Goal: Task Accomplishment & Management: Manage account settings

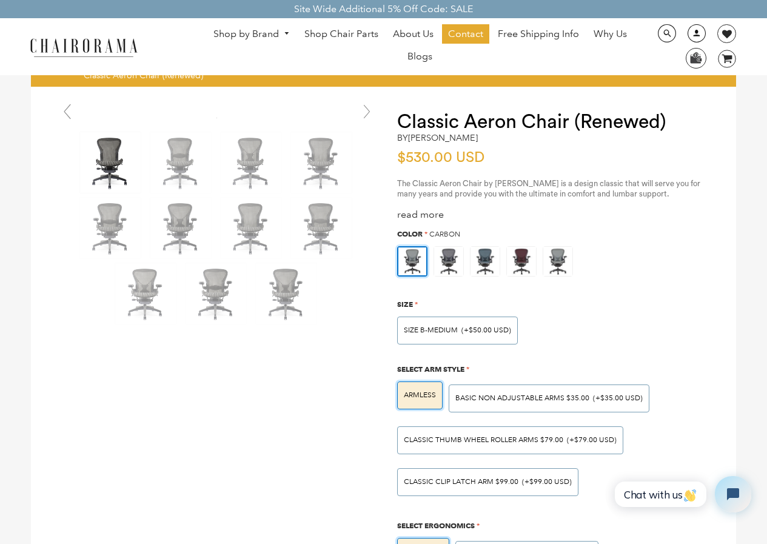
click at [686, 32] on link at bounding box center [694, 38] width 30 height 12
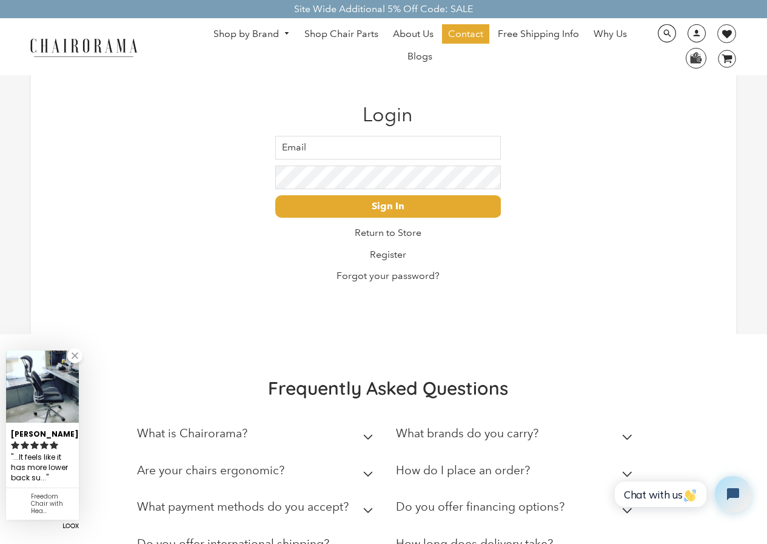
click at [316, 141] on input "Email" at bounding box center [388, 148] width 226 height 24
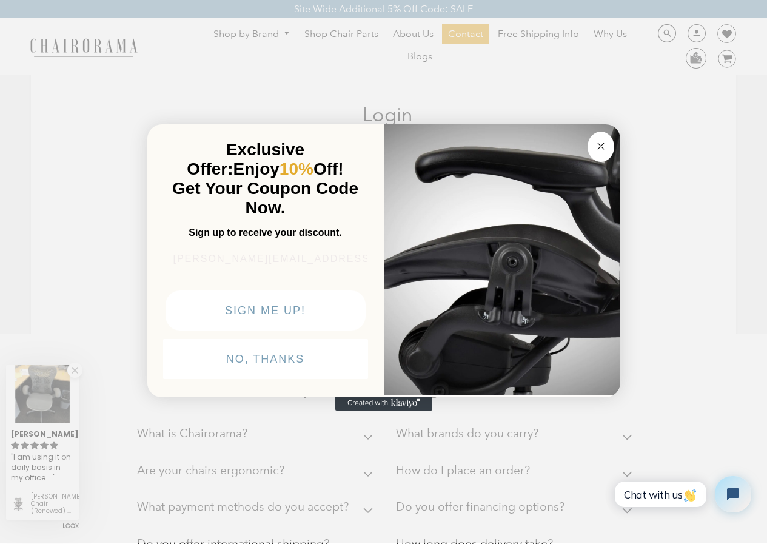
click at [301, 247] on input "Evelyn.Hegmann19@yahoo.com" at bounding box center [265, 259] width 205 height 24
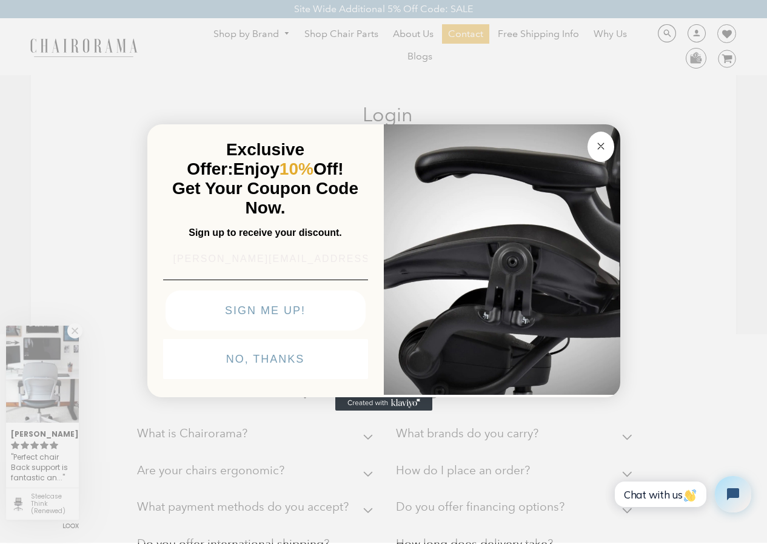
type input "Evelyn.Hegmann19@ya2Hgmnn1983hoo.com"
